Goal: Task Accomplishment & Management: Understand process/instructions

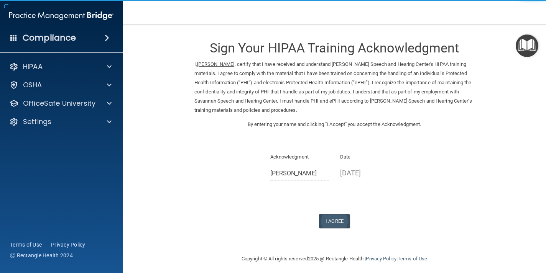
click at [339, 214] on button "I Agree" at bounding box center [334, 221] width 31 height 14
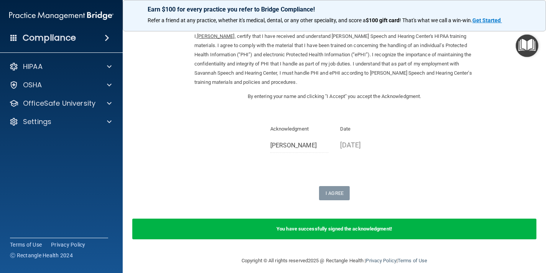
scroll to position [28, 0]
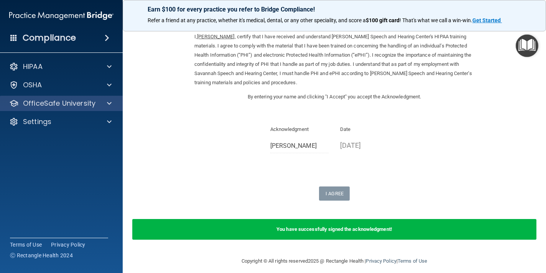
click at [66, 105] on p "OfficeSafe University" at bounding box center [59, 103] width 72 height 9
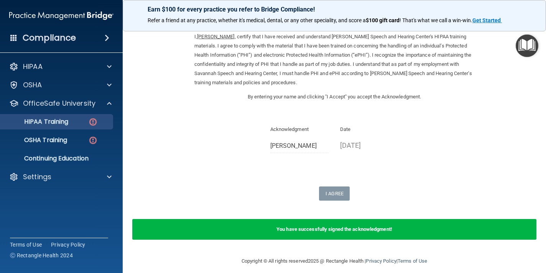
click at [64, 121] on p "HIPAA Training" at bounding box center [36, 122] width 63 height 8
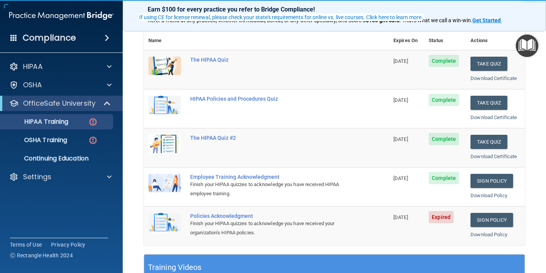
scroll to position [86, 0]
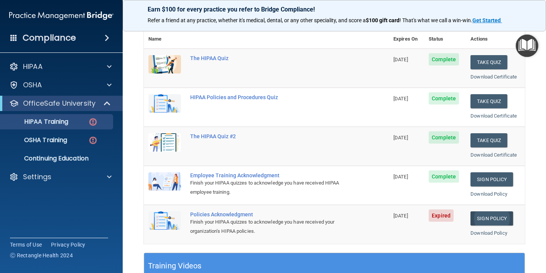
click at [491, 216] on link "Sign Policy" at bounding box center [492, 219] width 43 height 14
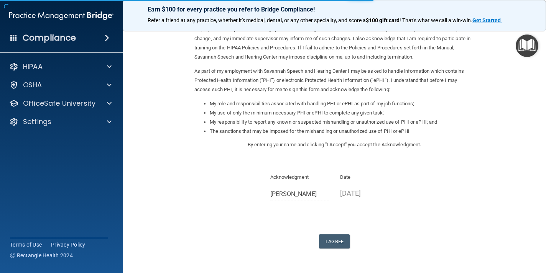
scroll to position [53, 0]
click at [334, 235] on button "I Agree" at bounding box center [334, 242] width 31 height 14
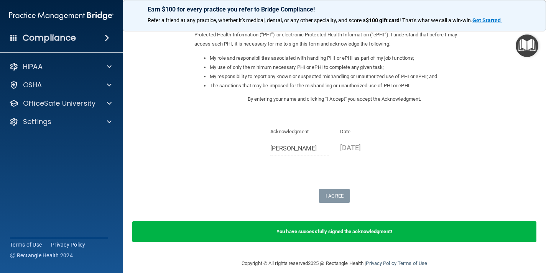
scroll to position [99, 0]
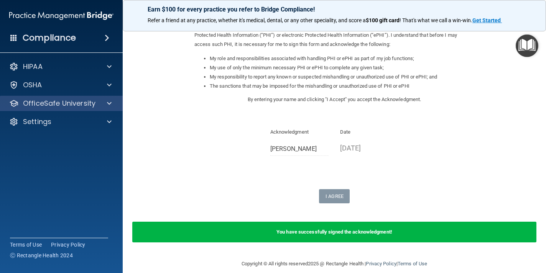
click at [69, 102] on p "OfficeSafe University" at bounding box center [59, 103] width 72 height 9
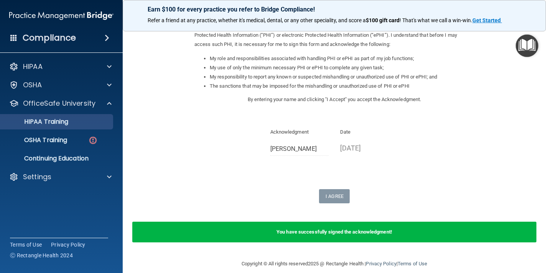
click at [60, 118] on p "HIPAA Training" at bounding box center [36, 122] width 63 height 8
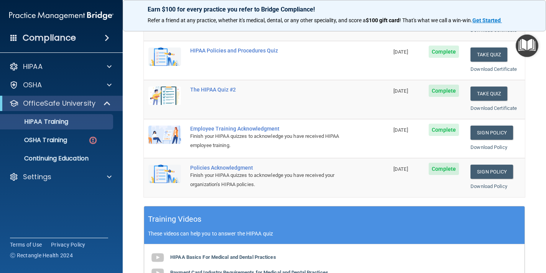
scroll to position [138, 0]
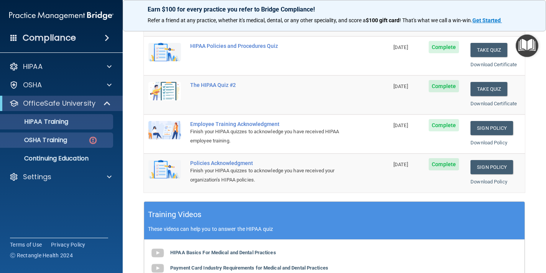
click at [59, 143] on p "OSHA Training" at bounding box center [36, 141] width 62 height 8
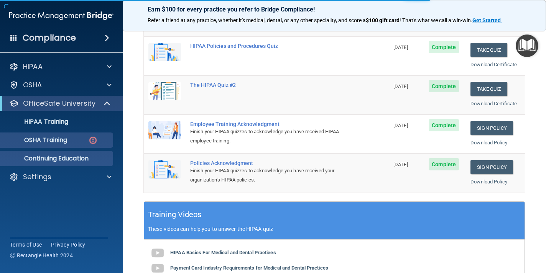
scroll to position [116, 0]
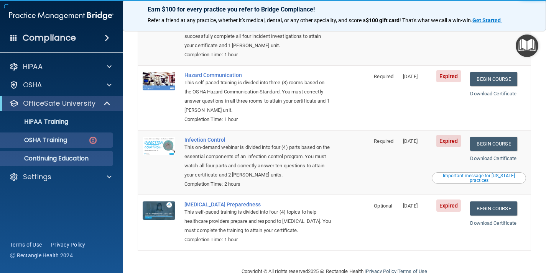
click at [71, 160] on p "Continuing Education" at bounding box center [57, 159] width 105 height 8
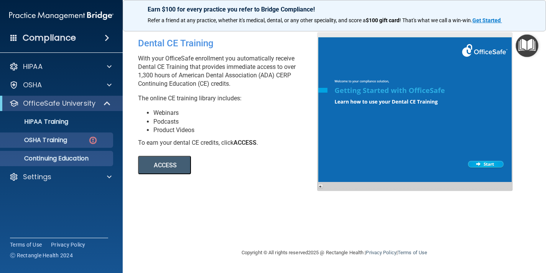
click at [64, 138] on p "OSHA Training" at bounding box center [36, 141] width 62 height 8
